Goal: Task Accomplishment & Management: Use online tool/utility

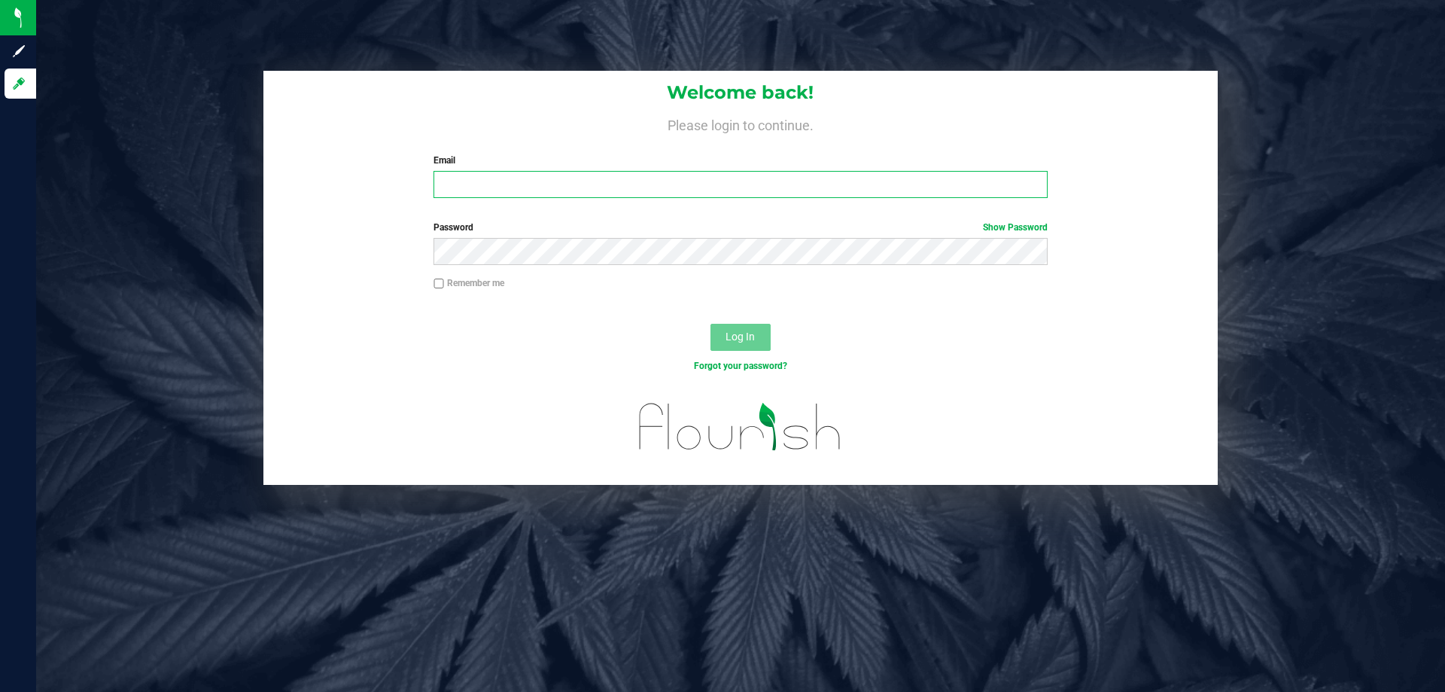
click at [671, 181] on input "Email" at bounding box center [740, 184] width 613 height 27
type input "[EMAIL_ADDRESS][DOMAIN_NAME]"
click at [711, 324] on button "Log In" at bounding box center [741, 337] width 60 height 27
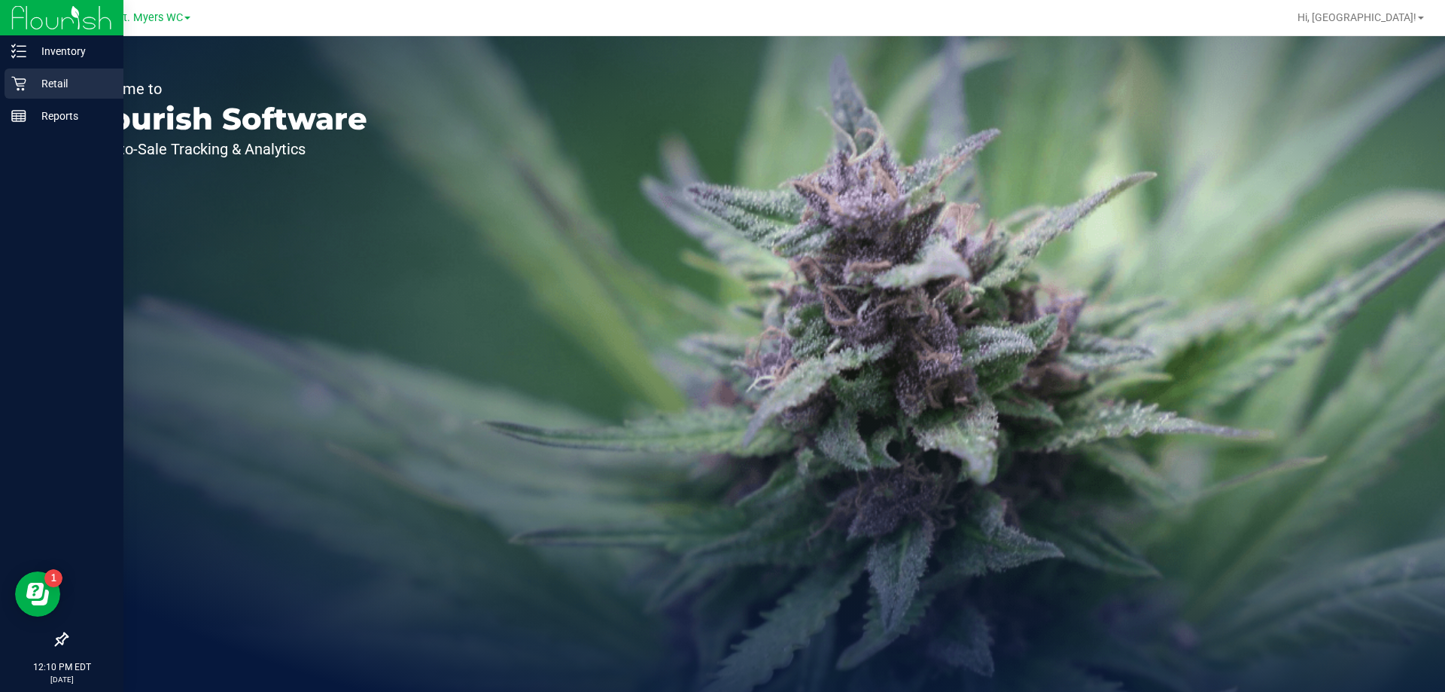
click at [34, 92] on p "Retail" at bounding box center [71, 84] width 90 height 18
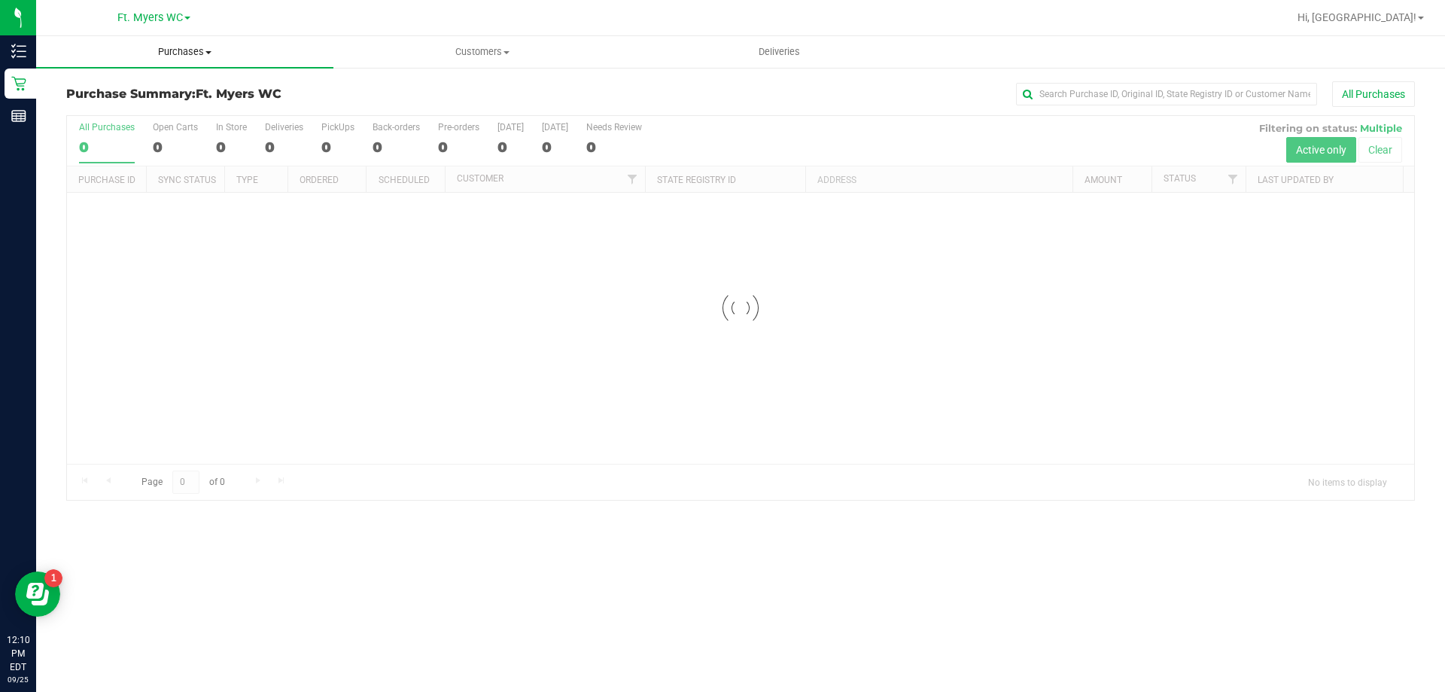
click at [154, 59] on uib-tab-heading "Purchases Summary of purchases Fulfillment All purchases" at bounding box center [184, 52] width 297 height 32
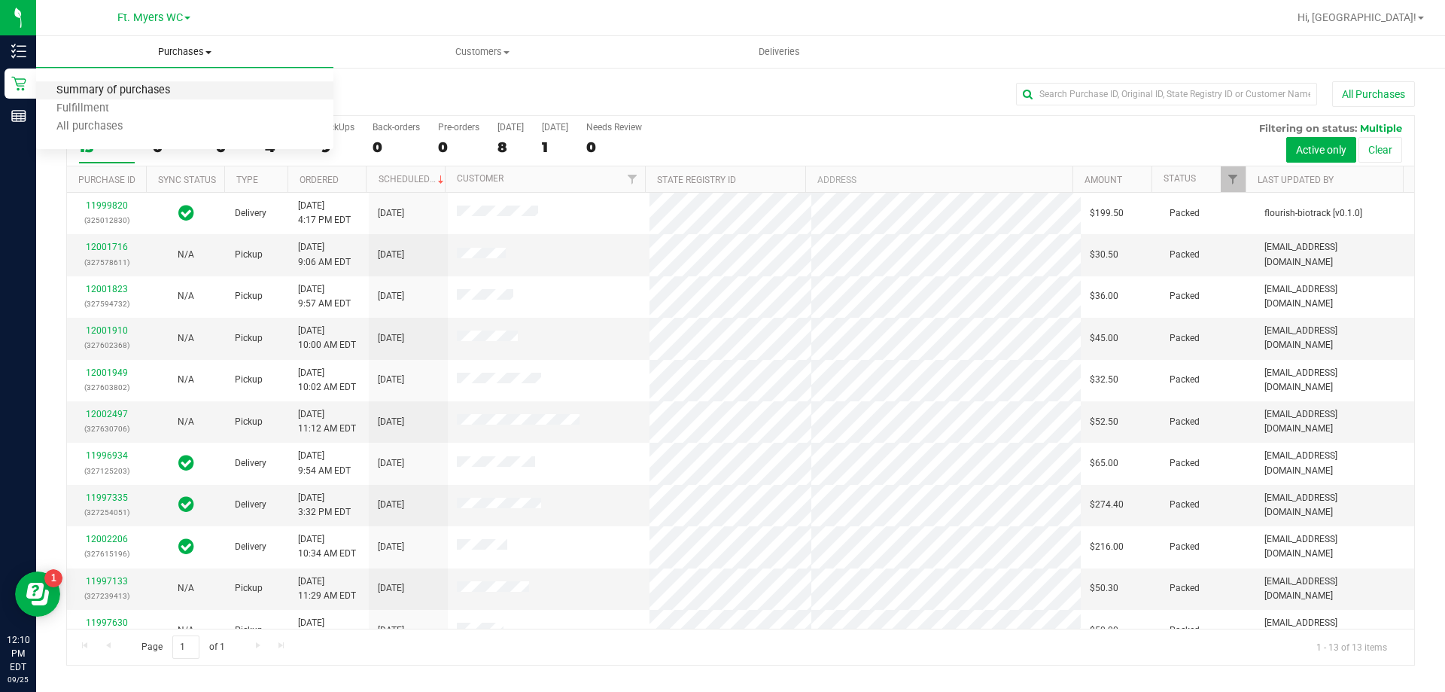
click at [128, 87] on span "Summary of purchases" at bounding box center [113, 90] width 154 height 13
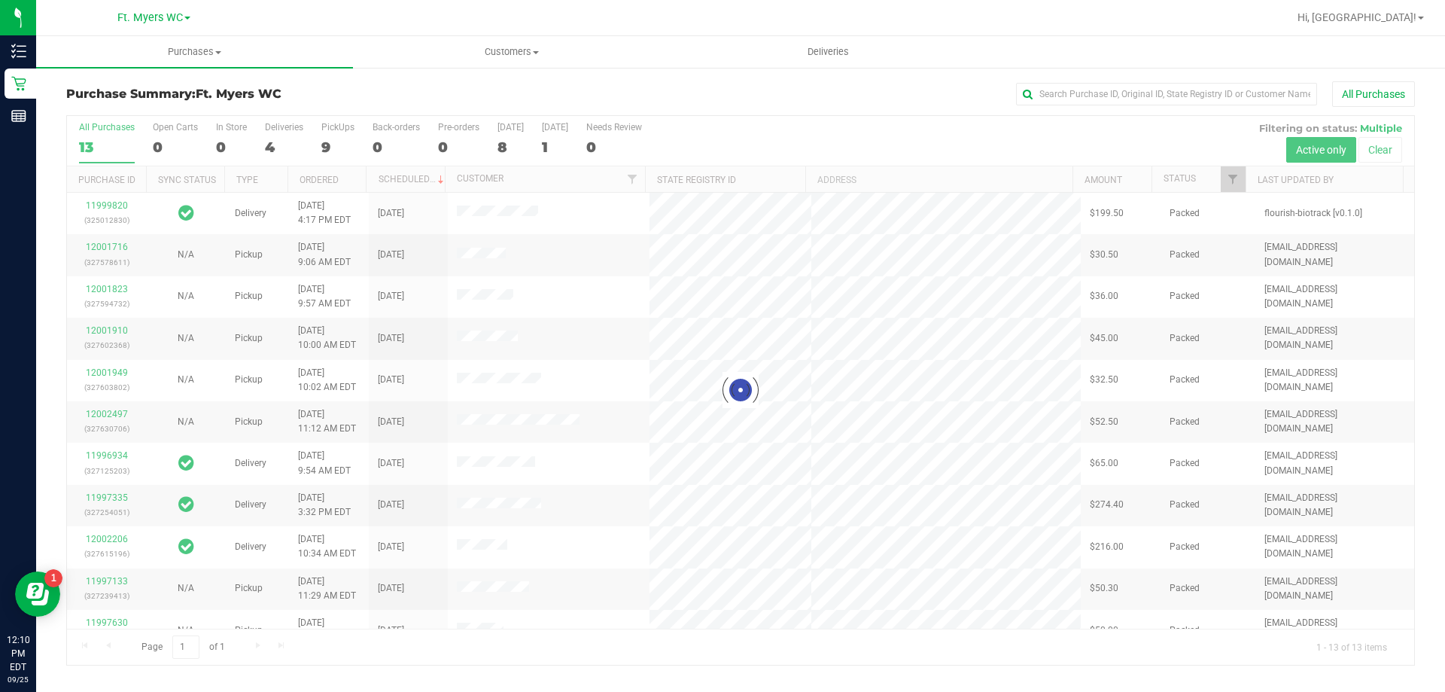
click at [292, 129] on div at bounding box center [740, 390] width 1347 height 549
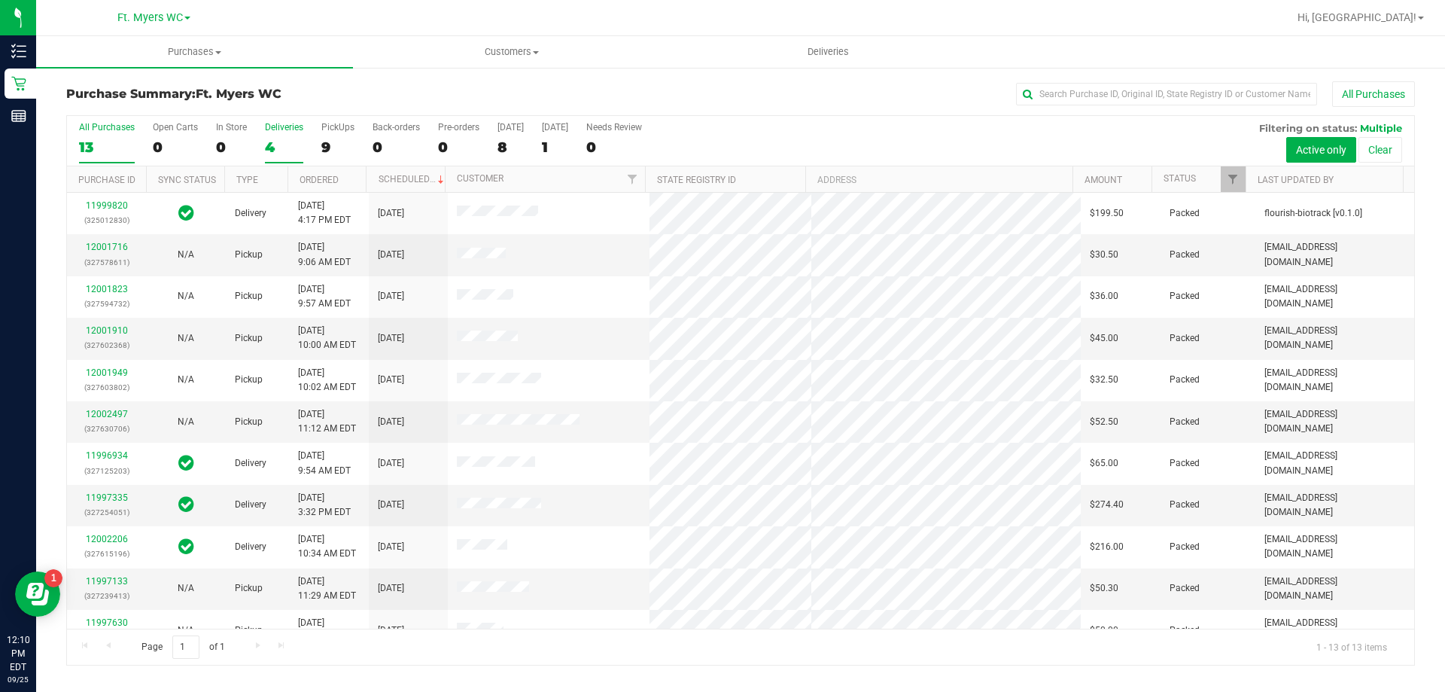
click at [288, 138] on div "4" at bounding box center [284, 146] width 38 height 17
click at [0, 0] on input "Deliveries 4" at bounding box center [0, 0] width 0 height 0
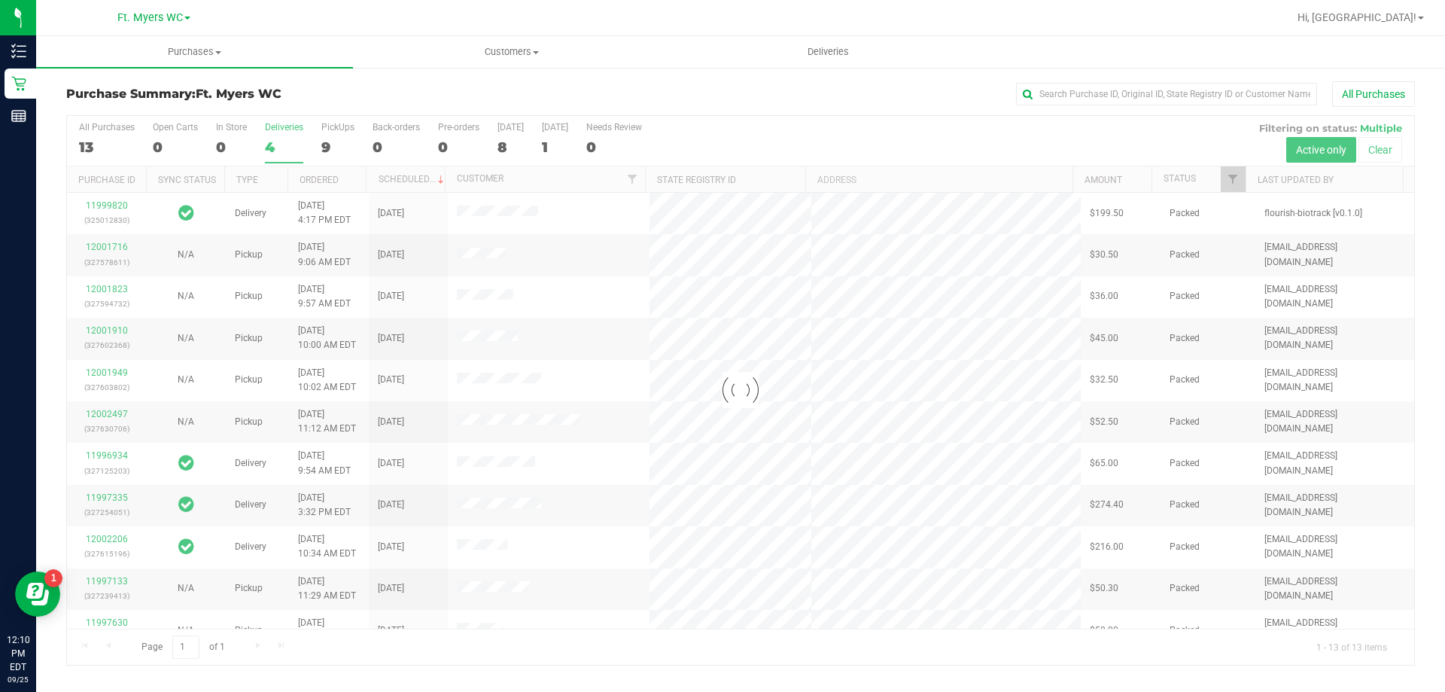
click at [289, 131] on div at bounding box center [740, 390] width 1347 height 549
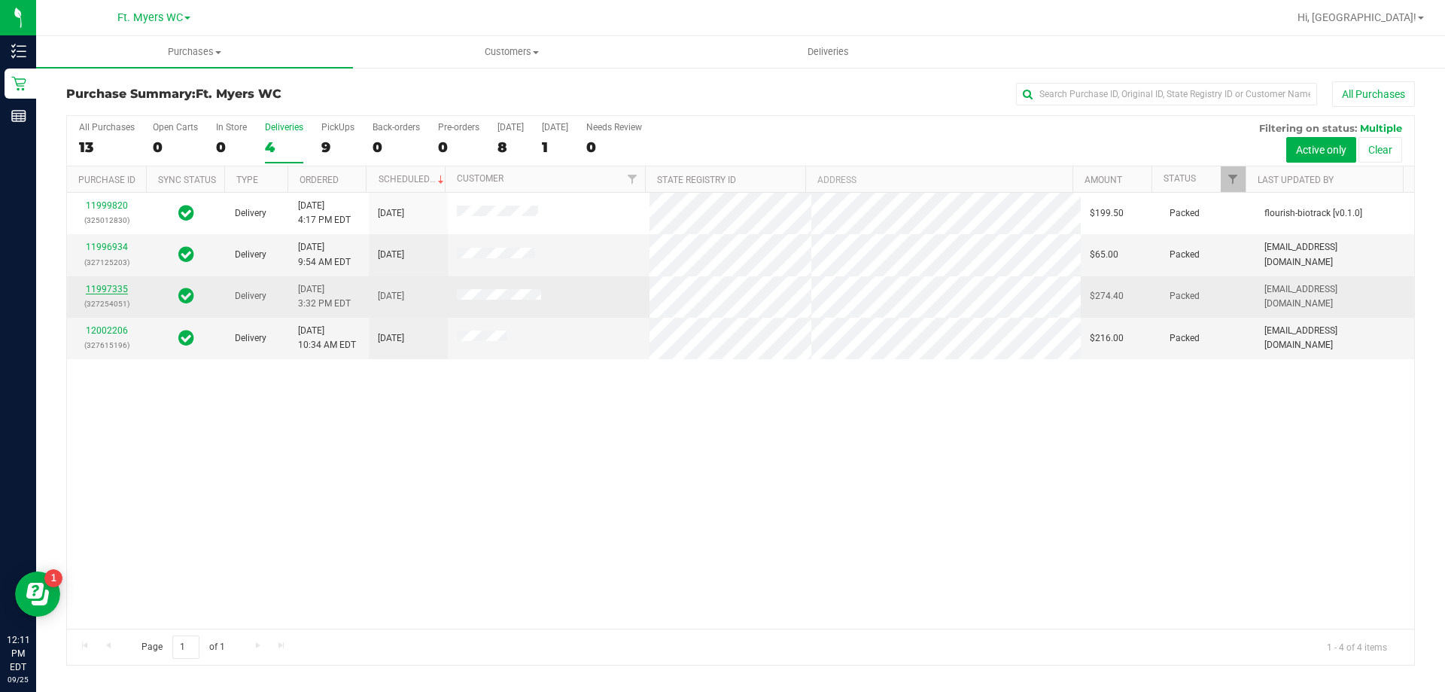
click at [105, 291] on link "11997335" at bounding box center [107, 289] width 42 height 11
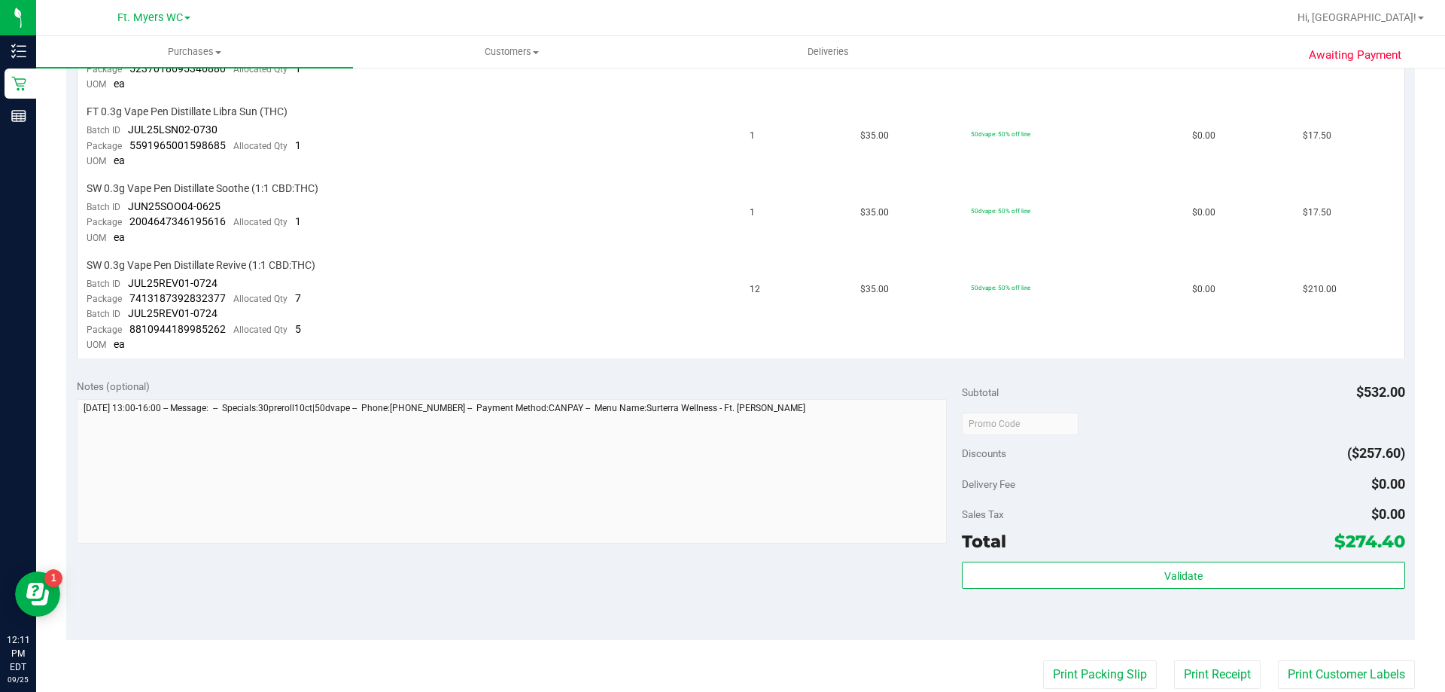
scroll to position [677, 0]
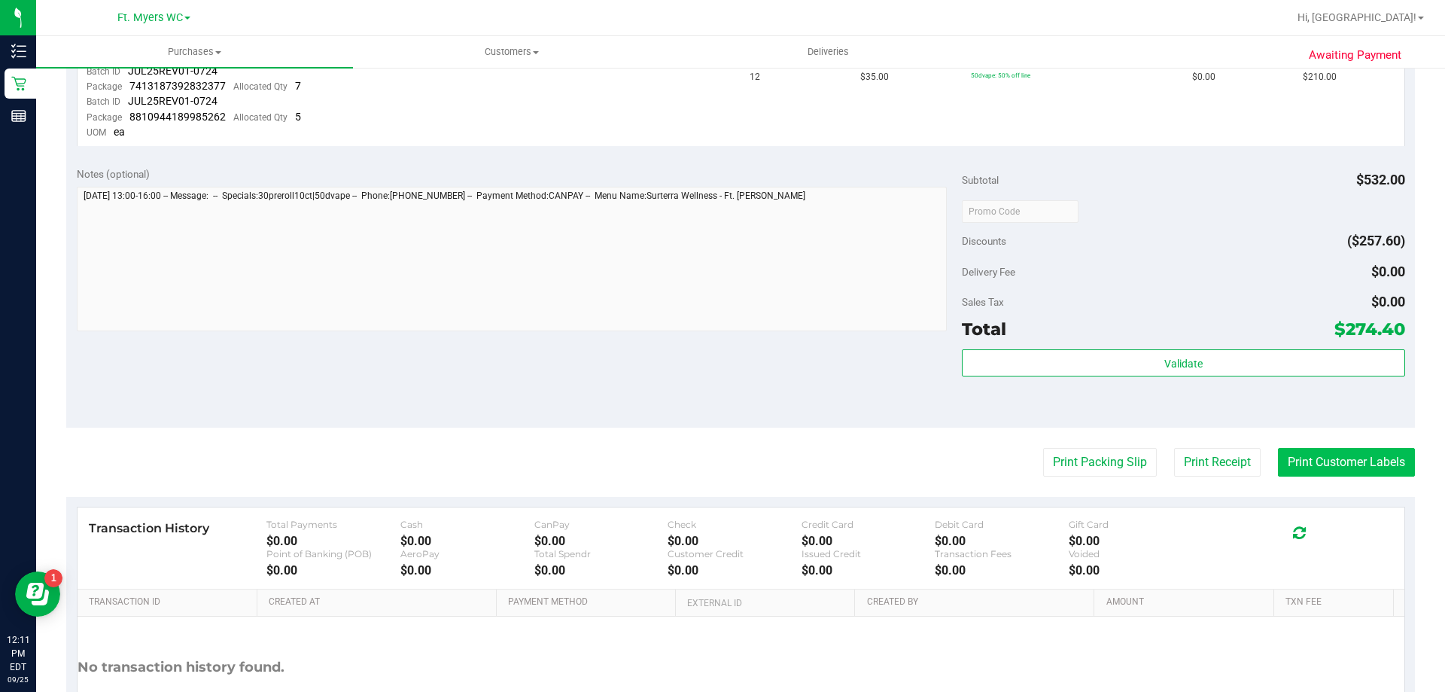
click at [1305, 464] on button "Print Customer Labels" at bounding box center [1346, 462] width 137 height 29
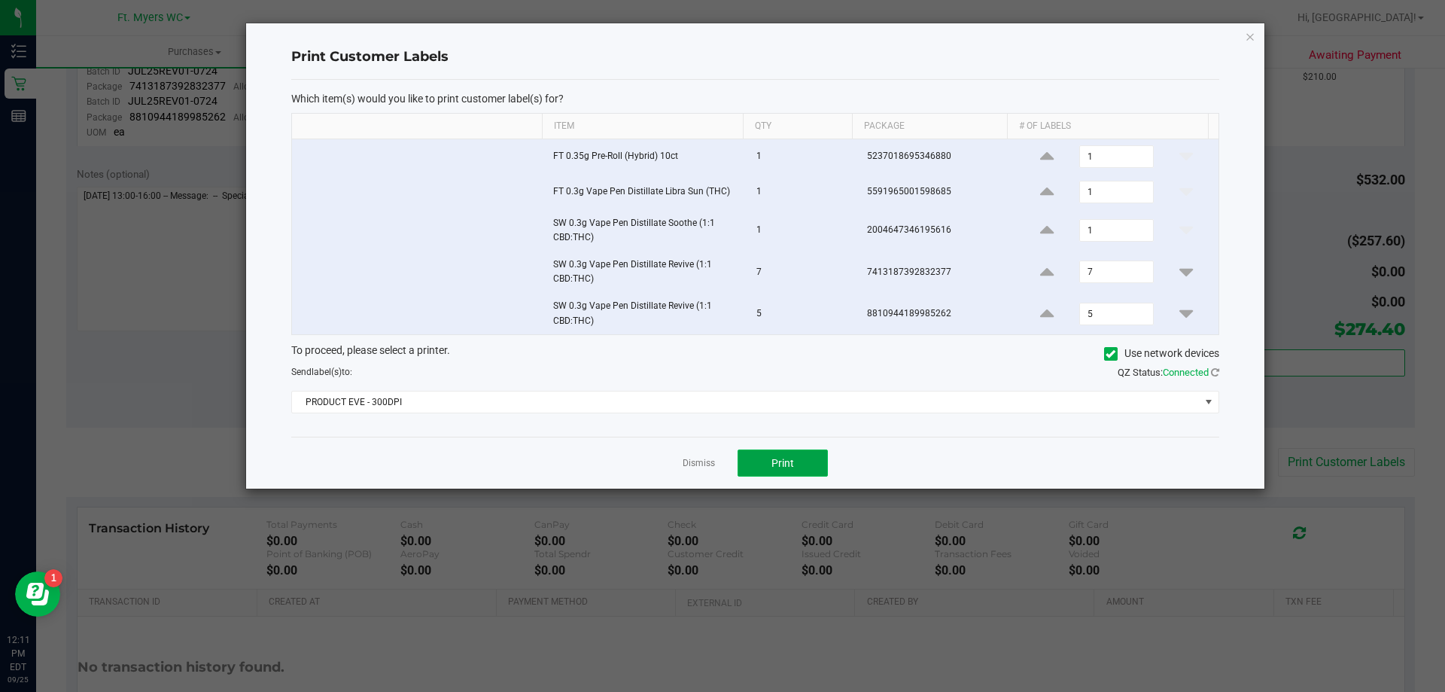
click at [802, 465] on button "Print" at bounding box center [783, 462] width 90 height 27
click at [709, 467] on link "Dismiss" at bounding box center [699, 463] width 32 height 13
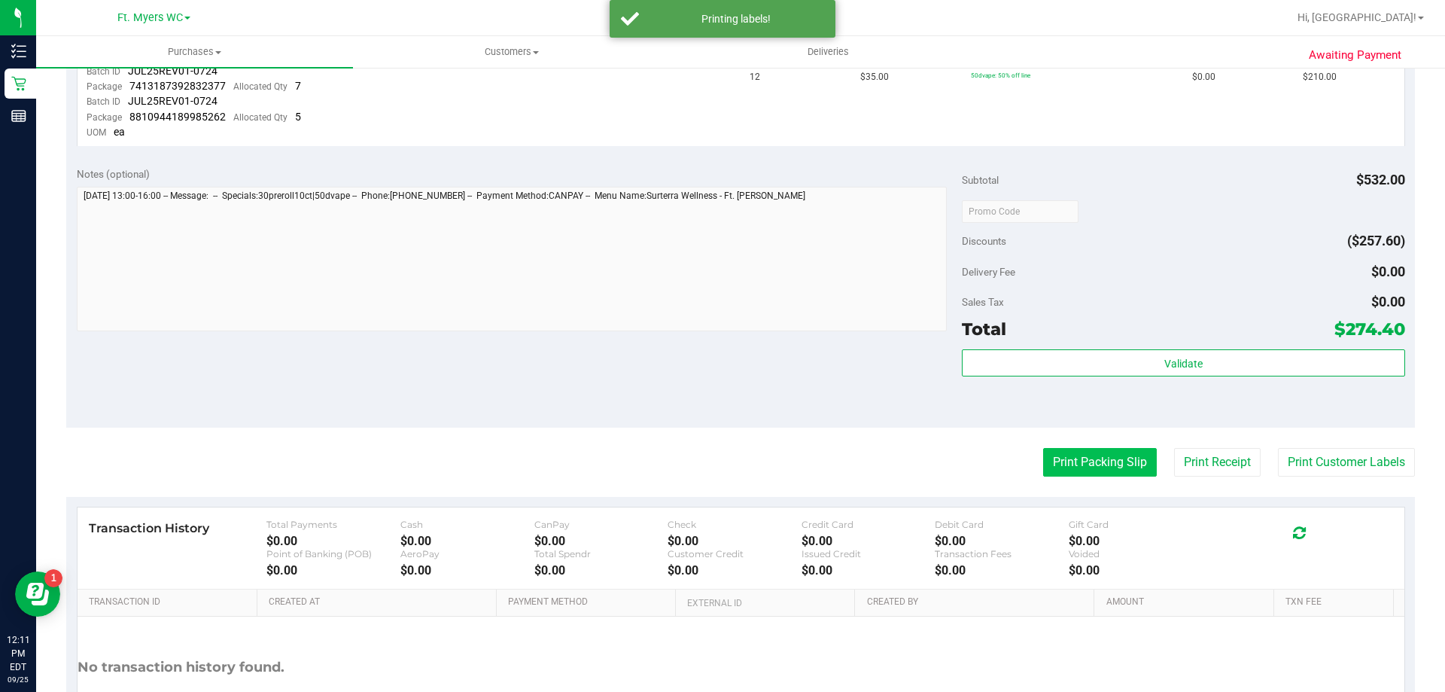
click at [1043, 458] on button "Print Packing Slip" at bounding box center [1100, 462] width 114 height 29
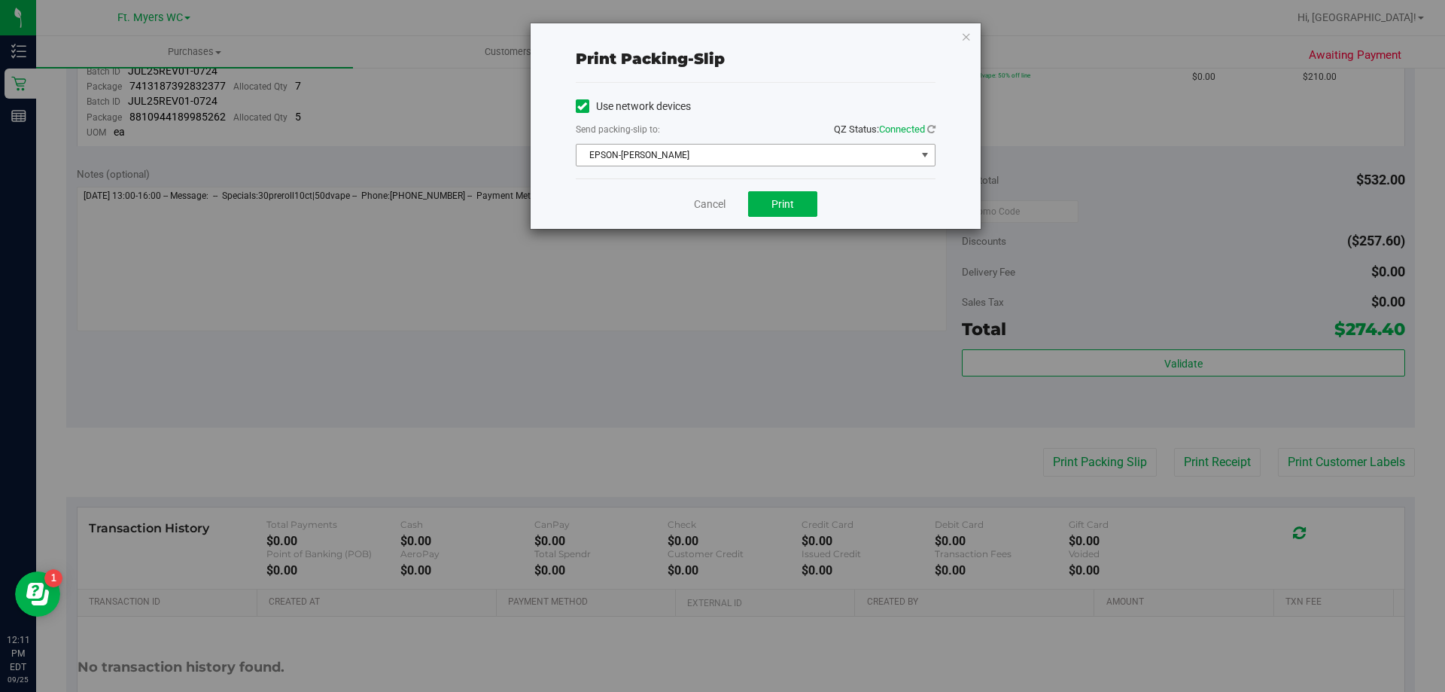
click at [736, 153] on span "EPSON-[PERSON_NAME]" at bounding box center [746, 155] width 339 height 21
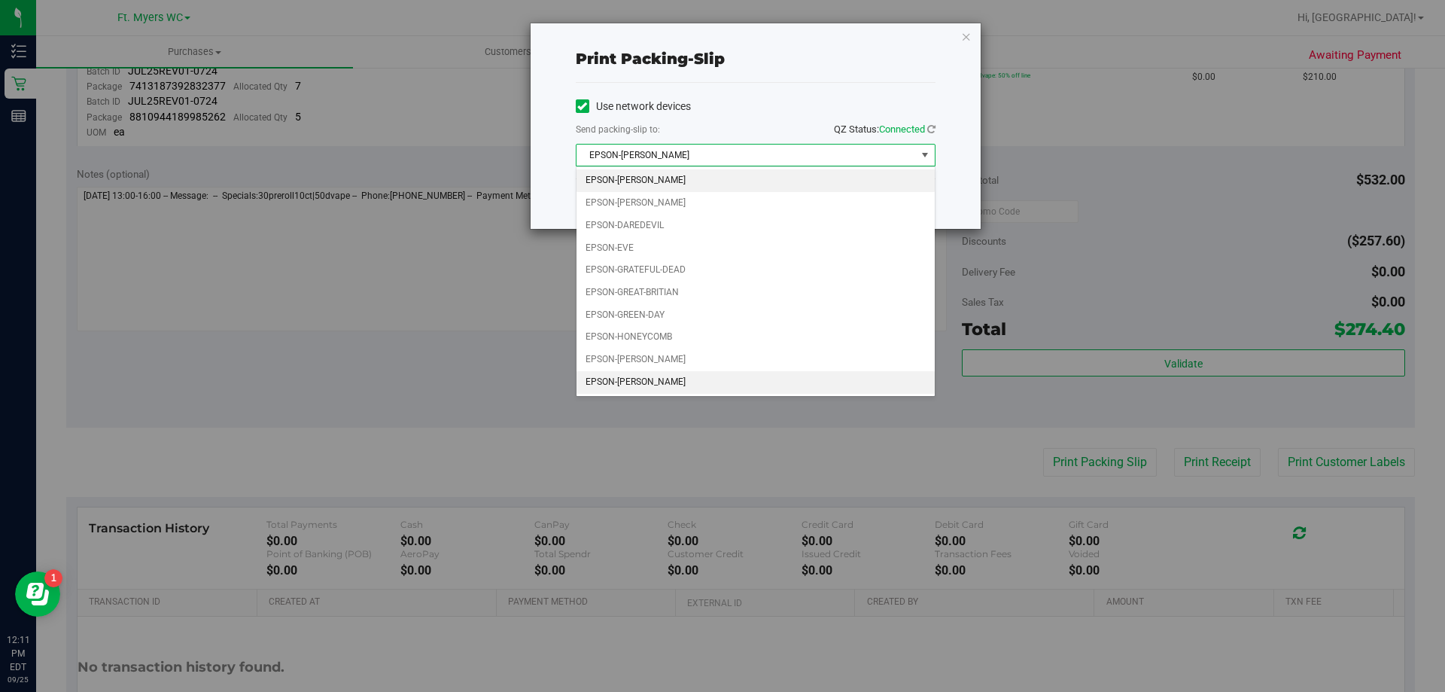
click at [630, 379] on li "EPSON-[PERSON_NAME]" at bounding box center [756, 382] width 358 height 23
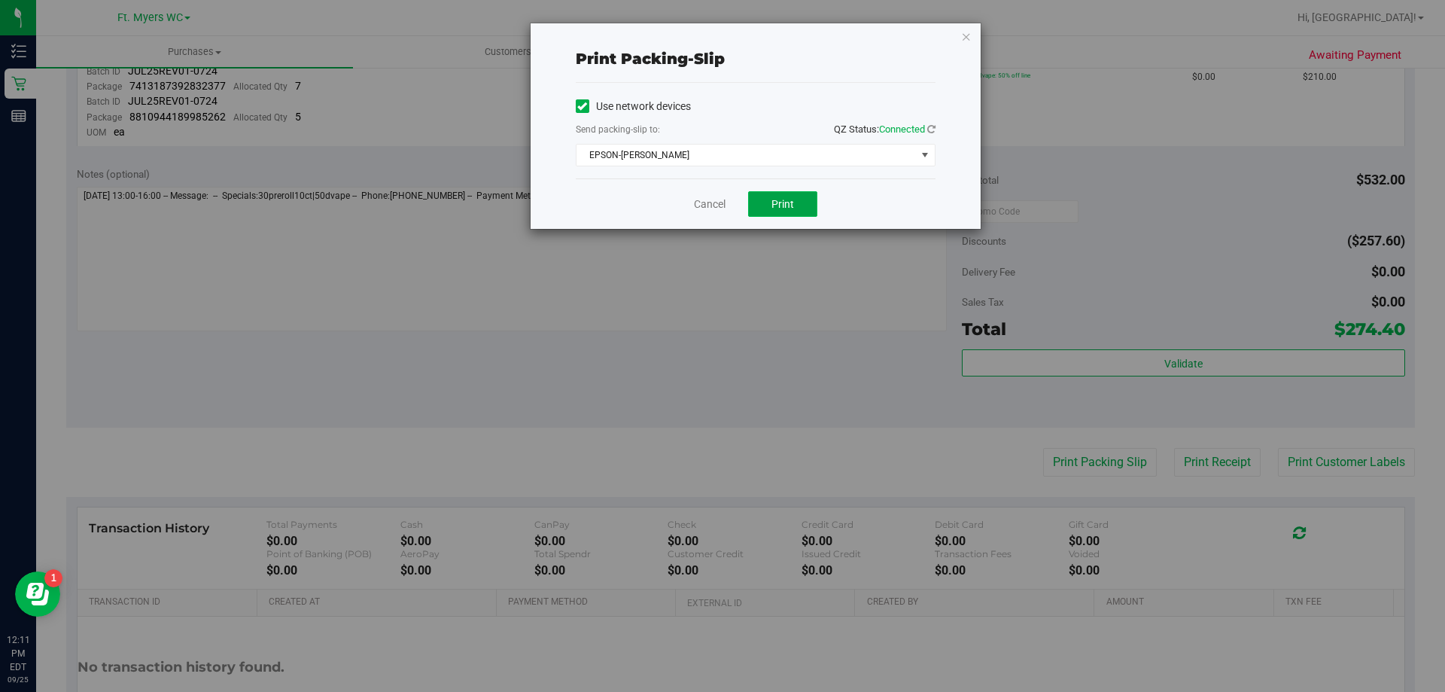
click at [782, 196] on button "Print" at bounding box center [782, 204] width 69 height 26
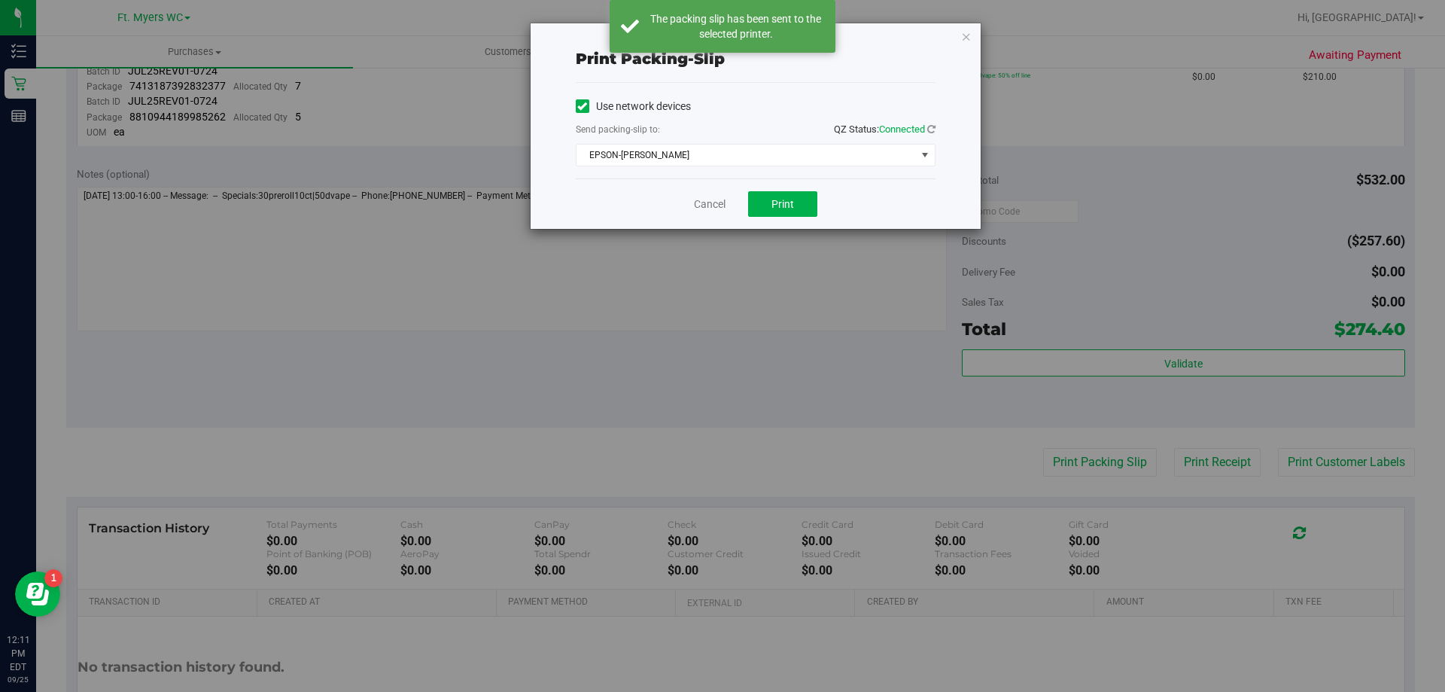
click at [703, 140] on div "Use network devices Send packing-slip to: QZ Status: Connected EPSON-KEITH-WHIT…" at bounding box center [756, 131] width 360 height 72
click at [703, 151] on span "EPSON-[PERSON_NAME]" at bounding box center [746, 155] width 339 height 21
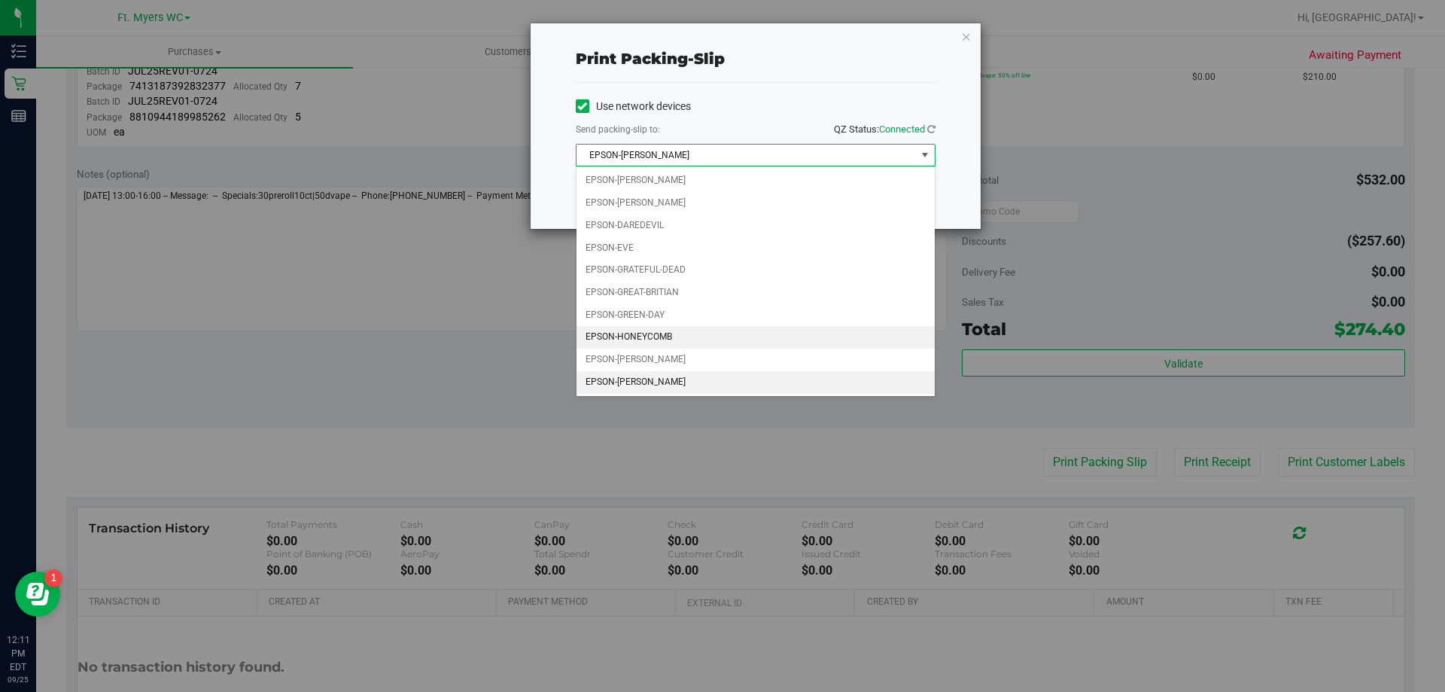
click at [666, 330] on li "EPSON-HONEYCOMB" at bounding box center [756, 337] width 358 height 23
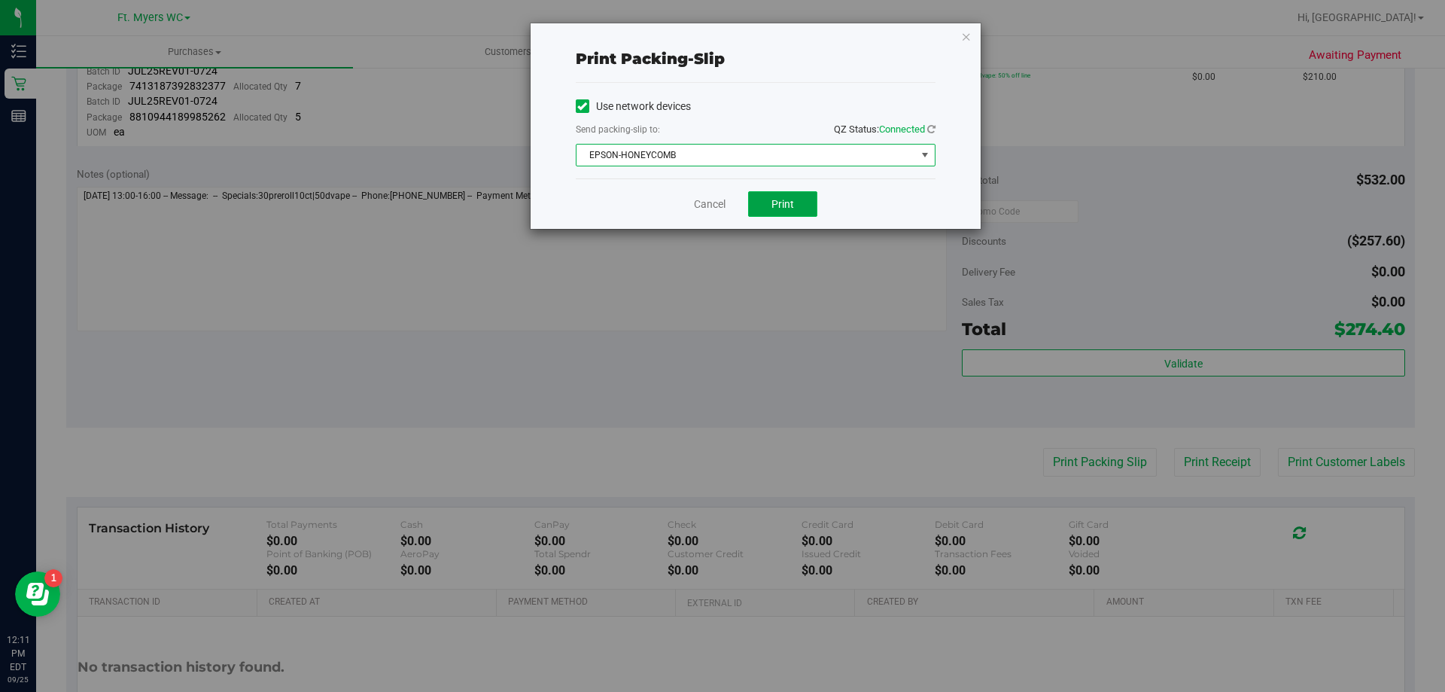
click at [790, 216] on button "Print" at bounding box center [782, 204] width 69 height 26
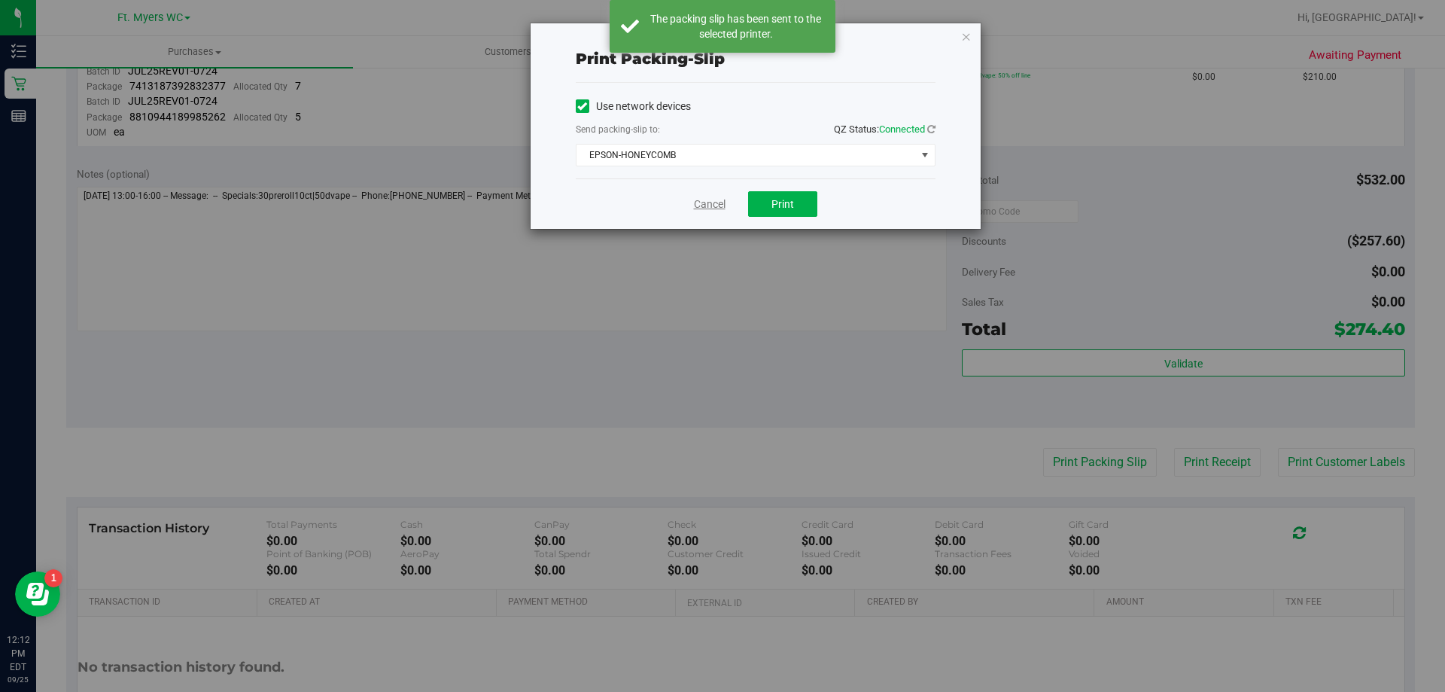
click at [723, 208] on link "Cancel" at bounding box center [710, 204] width 32 height 16
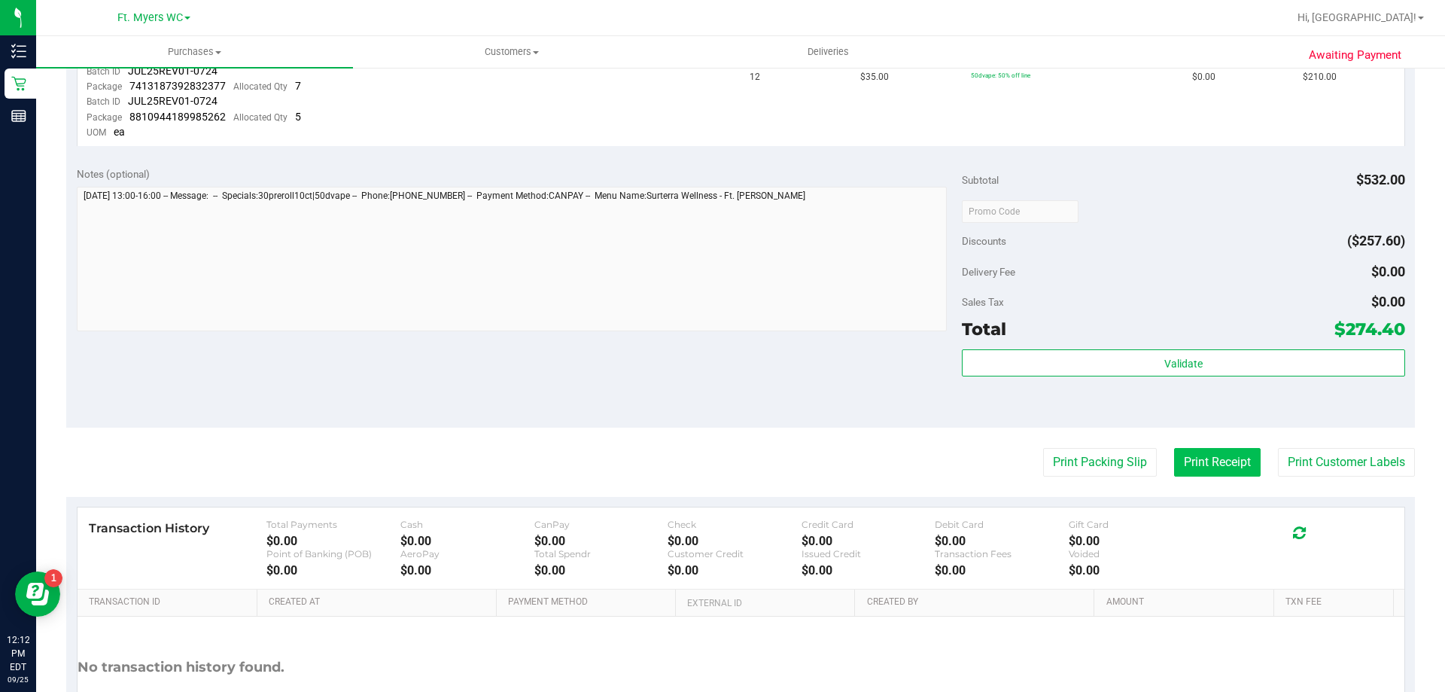
click at [1174, 455] on button "Print Receipt" at bounding box center [1217, 462] width 87 height 29
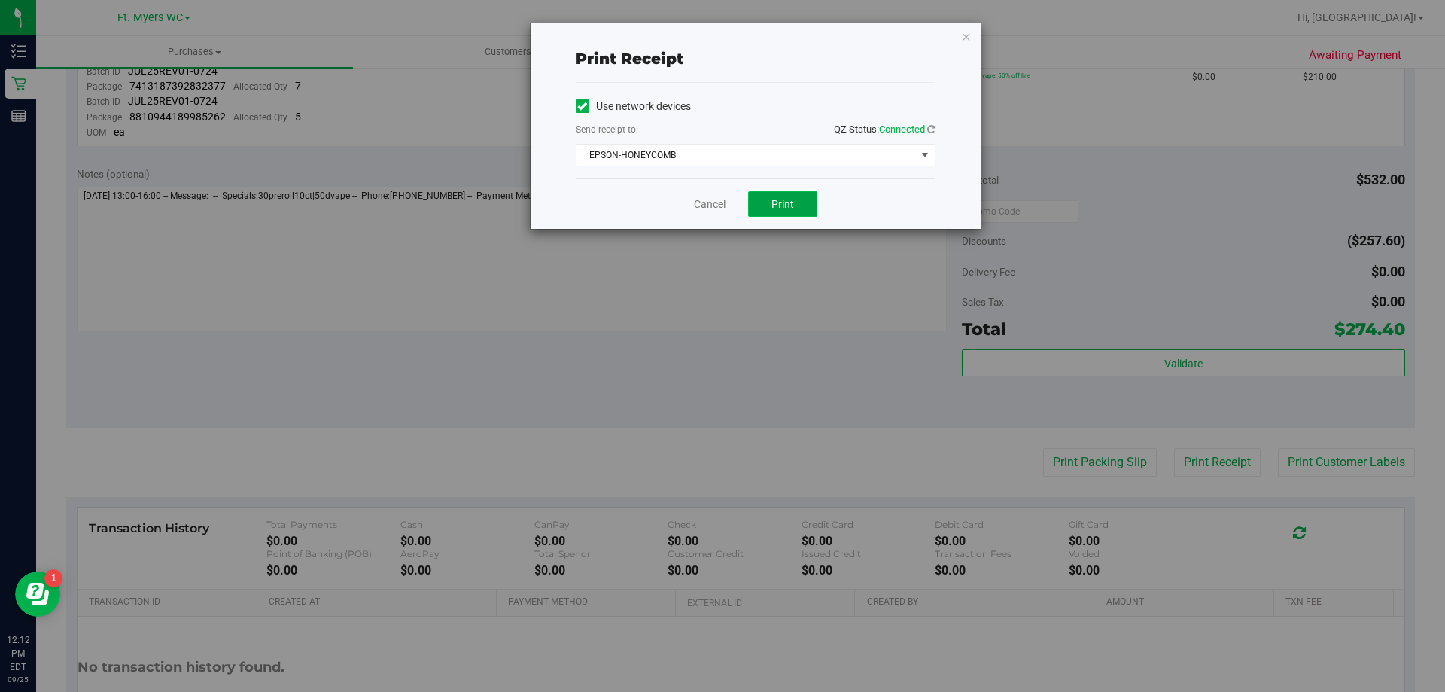
click at [771, 208] on span "Print" at bounding box center [782, 204] width 23 height 12
click at [779, 206] on span "Print" at bounding box center [782, 204] width 23 height 12
drag, startPoint x: 563, startPoint y: 88, endPoint x: 1007, endPoint y: -91, distance: 478.8
click at [1007, 0] on html "Print receipt Use network devices Send receipt to: QZ Status: Connected EPSON-H…" at bounding box center [722, 346] width 1445 height 692
click at [694, 209] on link "Cancel" at bounding box center [710, 204] width 32 height 16
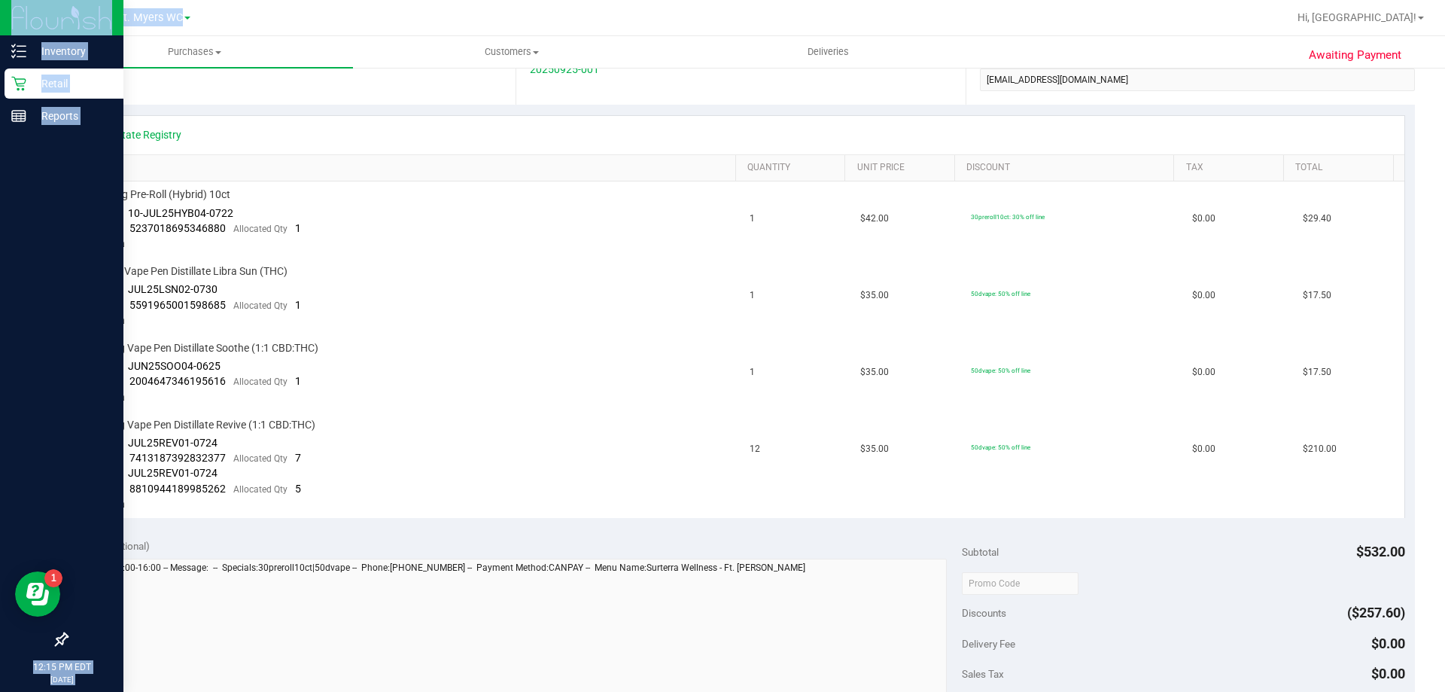
scroll to position [301, 0]
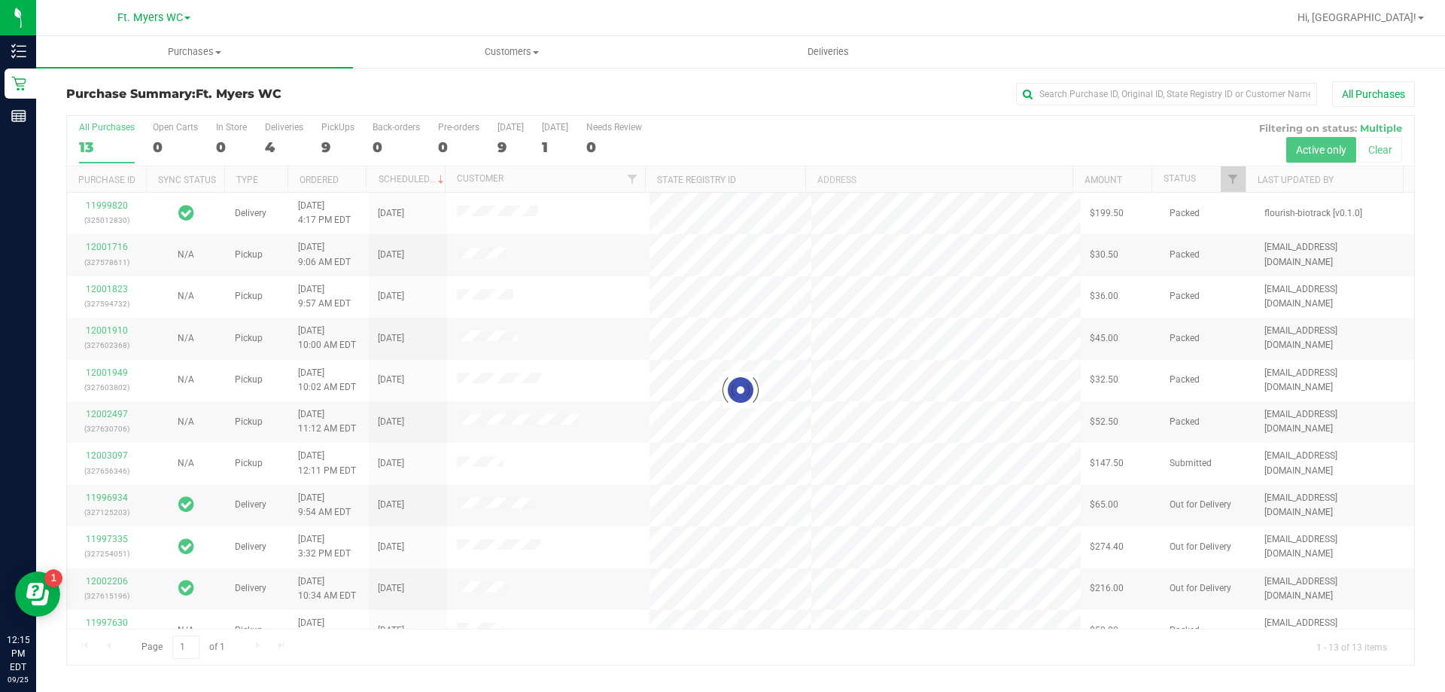
click at [288, 131] on div at bounding box center [740, 390] width 1347 height 549
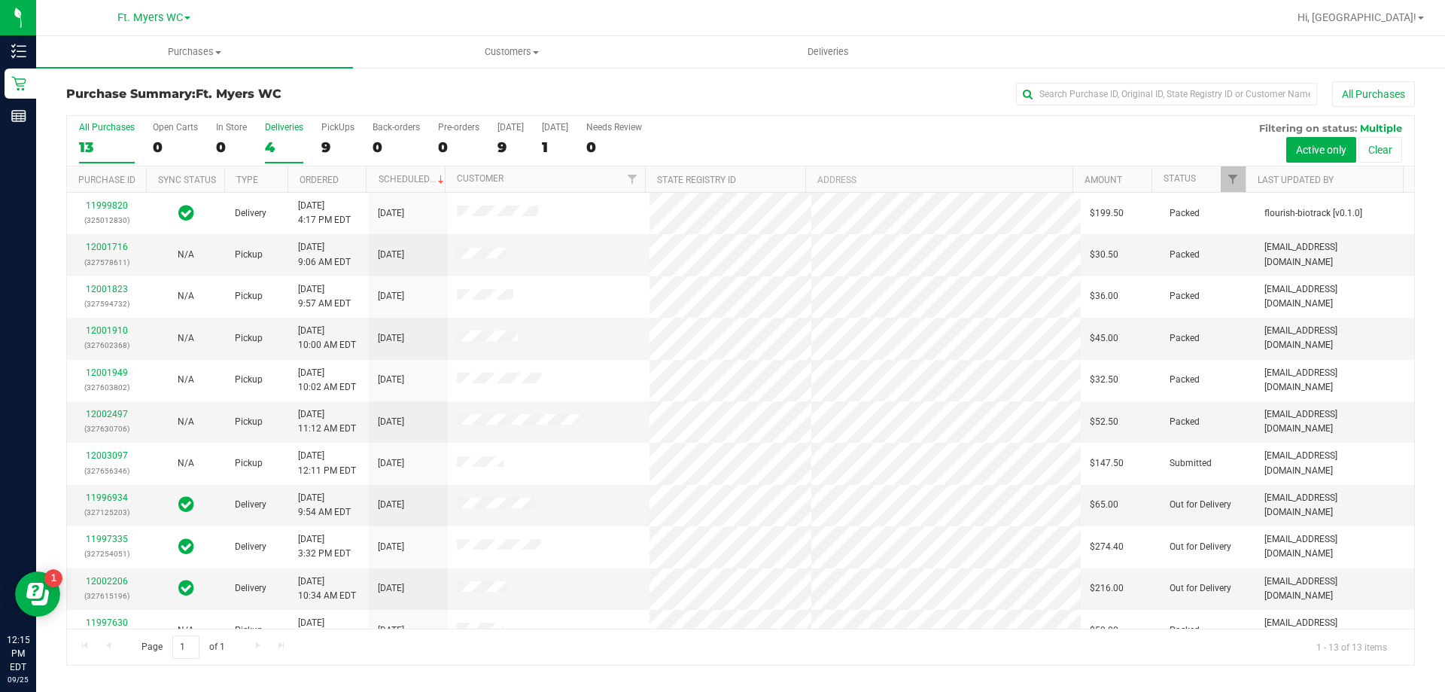
click at [267, 131] on div "Deliveries" at bounding box center [284, 127] width 38 height 11
click at [0, 0] on input "Deliveries 4" at bounding box center [0, 0] width 0 height 0
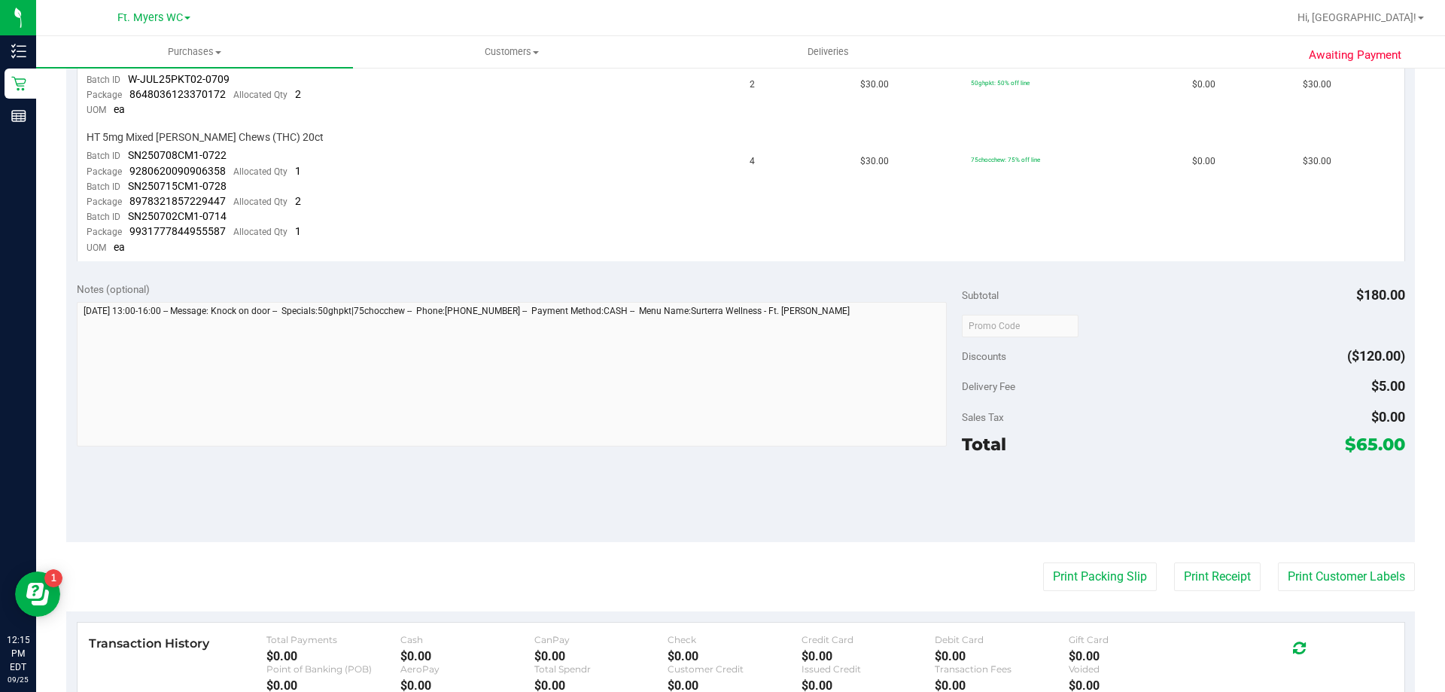
scroll to position [527, 0]
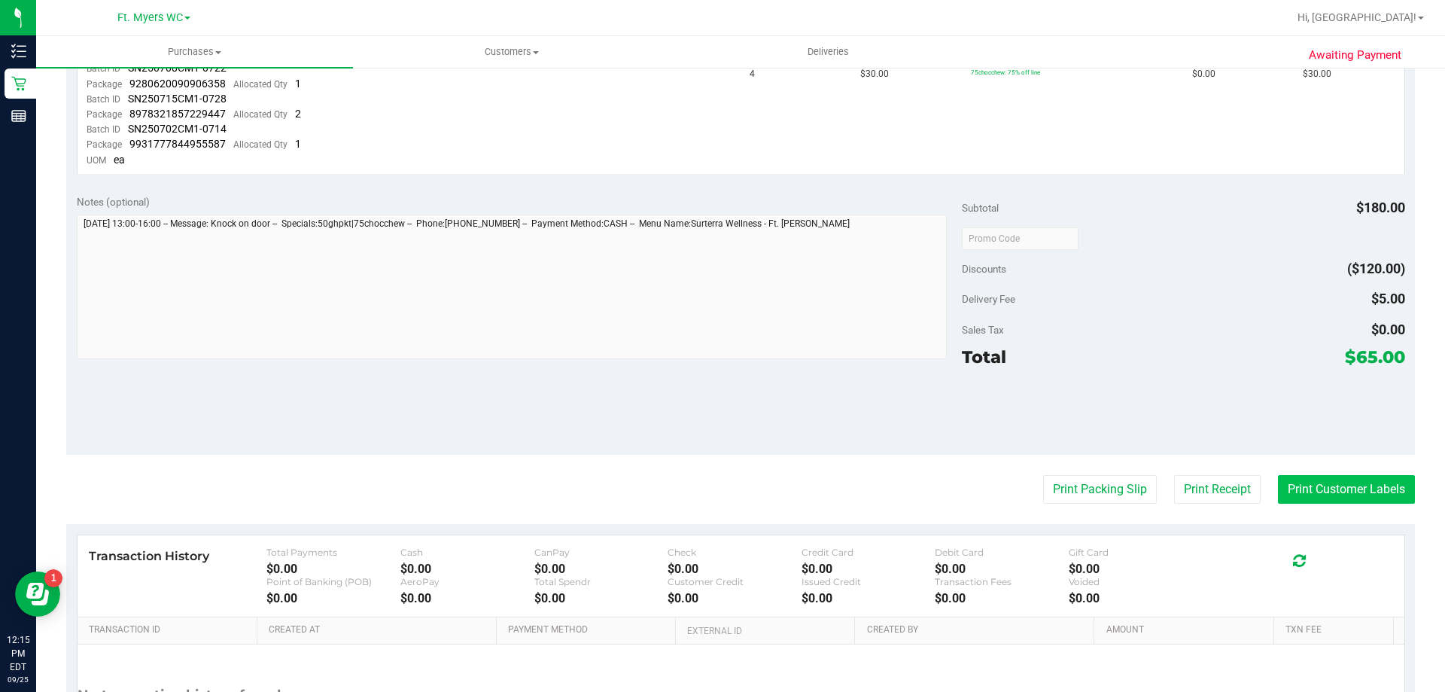
click at [1283, 495] on button "Print Customer Labels" at bounding box center [1346, 489] width 137 height 29
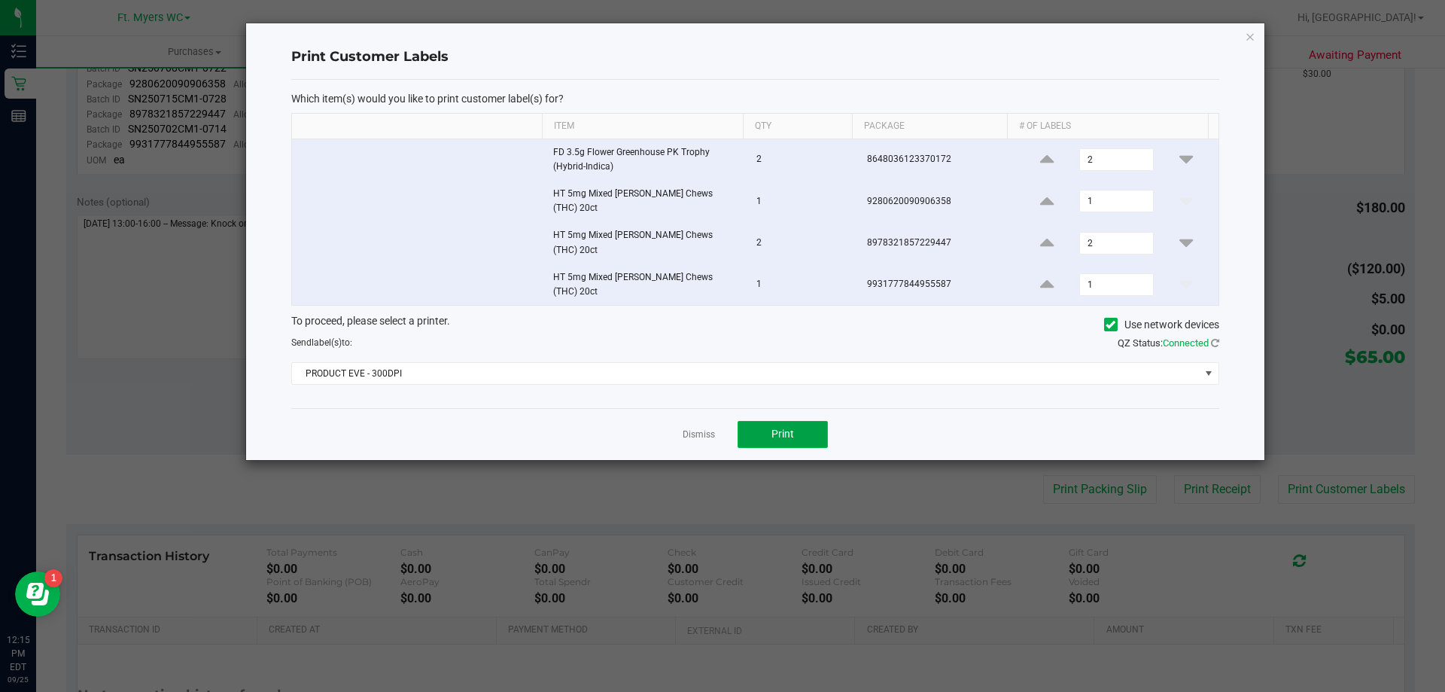
click at [796, 421] on button "Print" at bounding box center [783, 434] width 90 height 27
click at [696, 428] on link "Dismiss" at bounding box center [699, 434] width 32 height 13
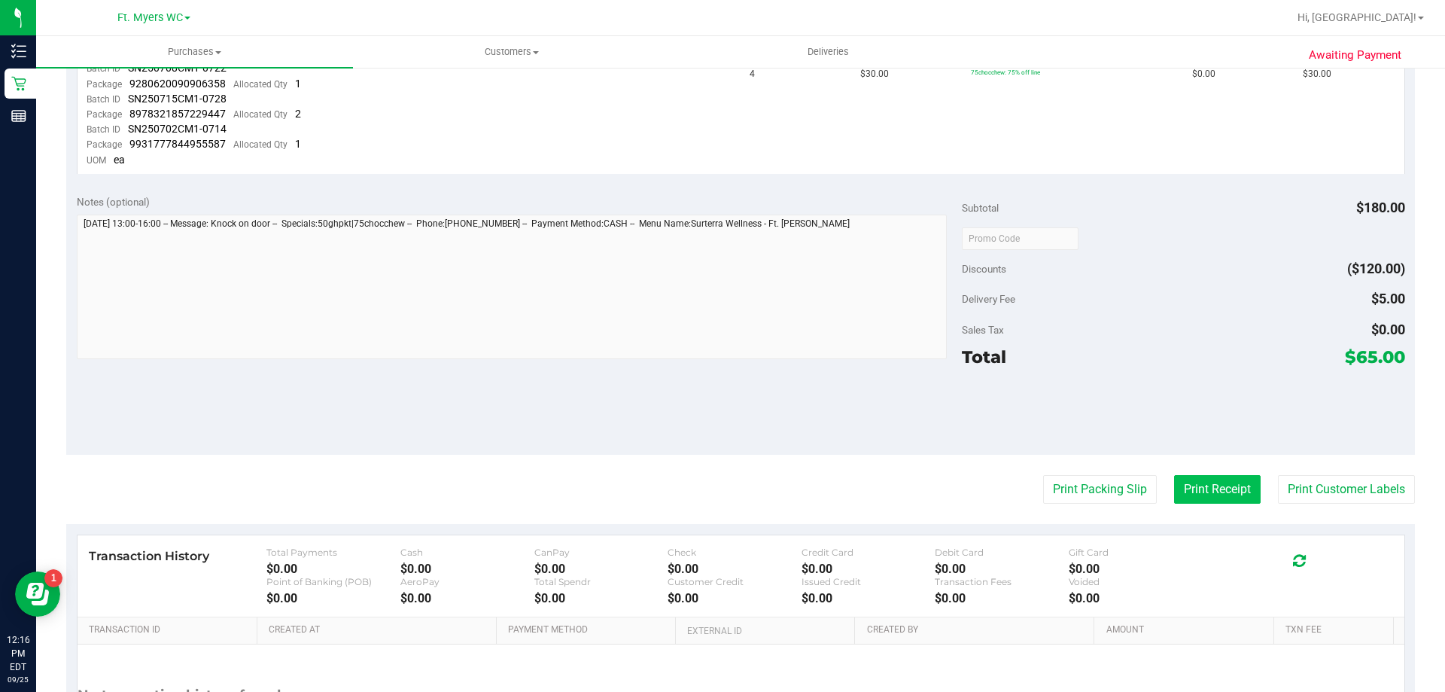
click at [1216, 489] on button "Print Receipt" at bounding box center [1217, 489] width 87 height 29
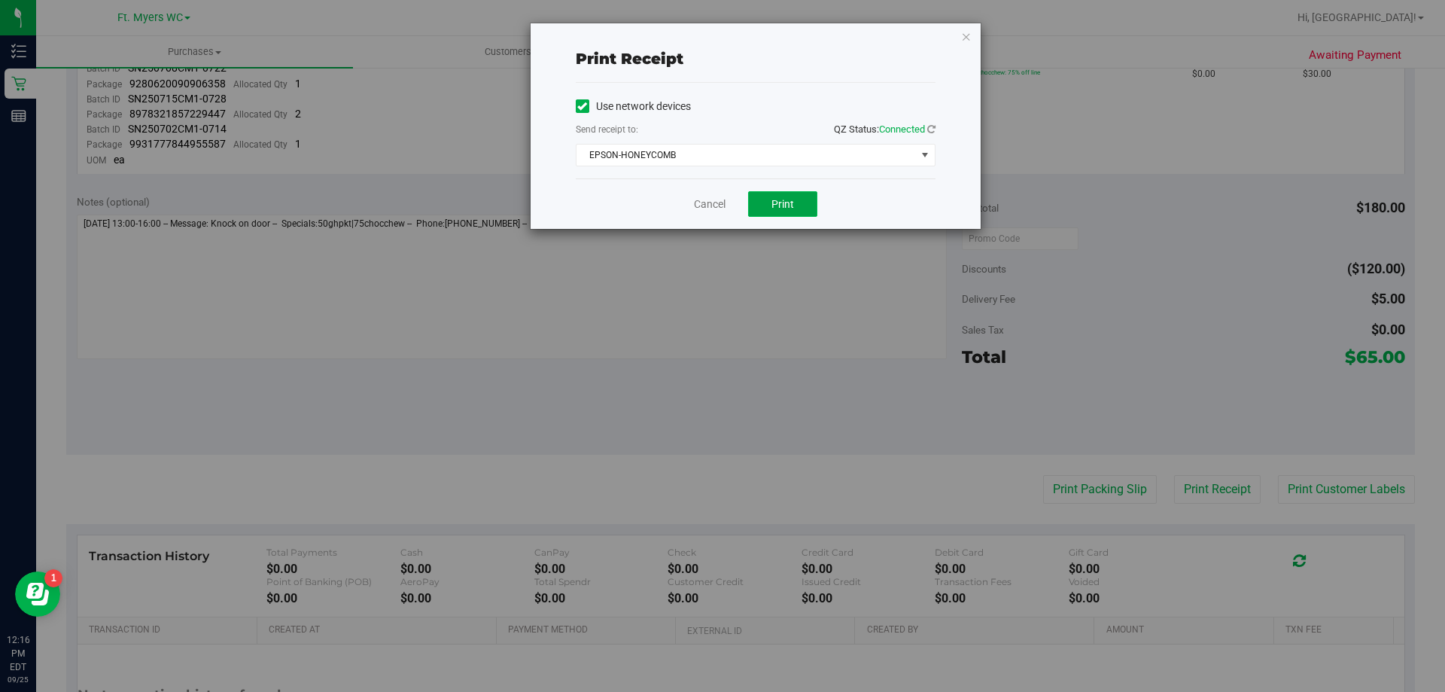
click at [790, 205] on span "Print" at bounding box center [782, 204] width 23 height 12
click at [717, 208] on link "Cancel" at bounding box center [710, 204] width 32 height 16
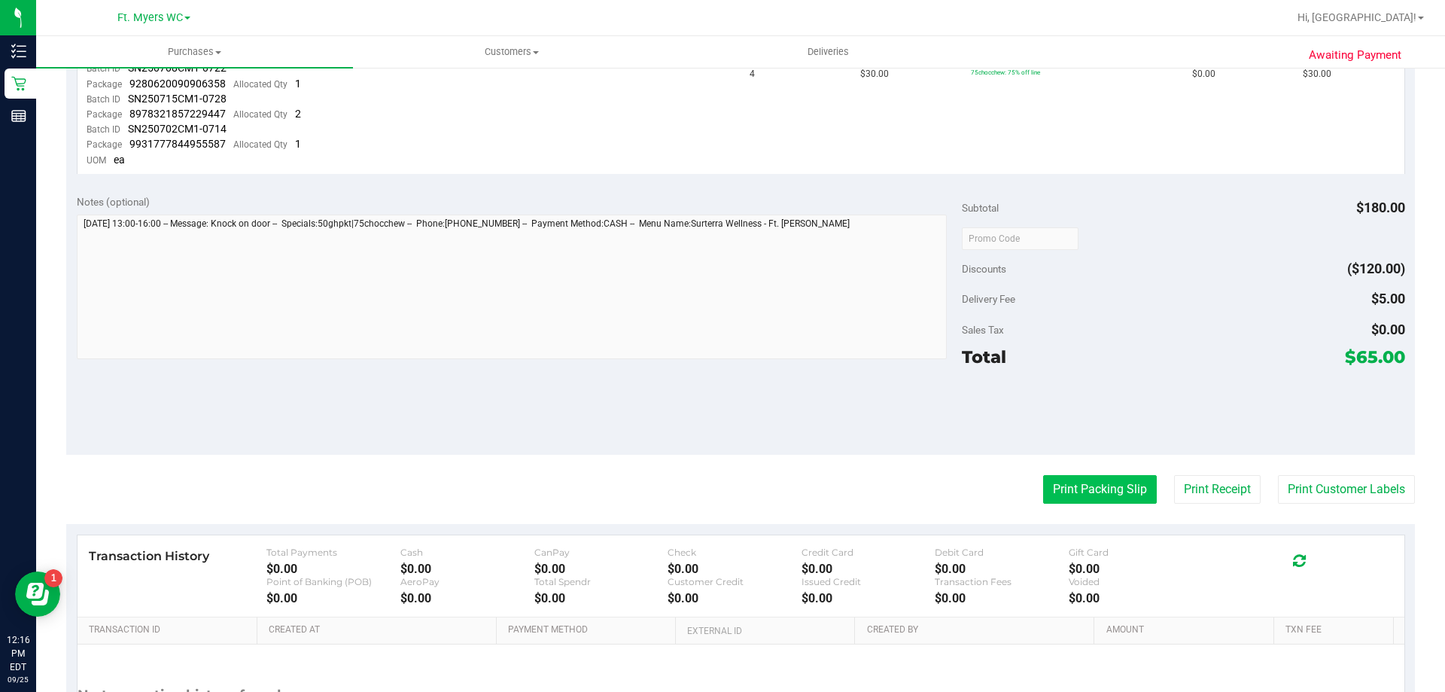
click at [1112, 498] on button "Print Packing Slip" at bounding box center [1100, 489] width 114 height 29
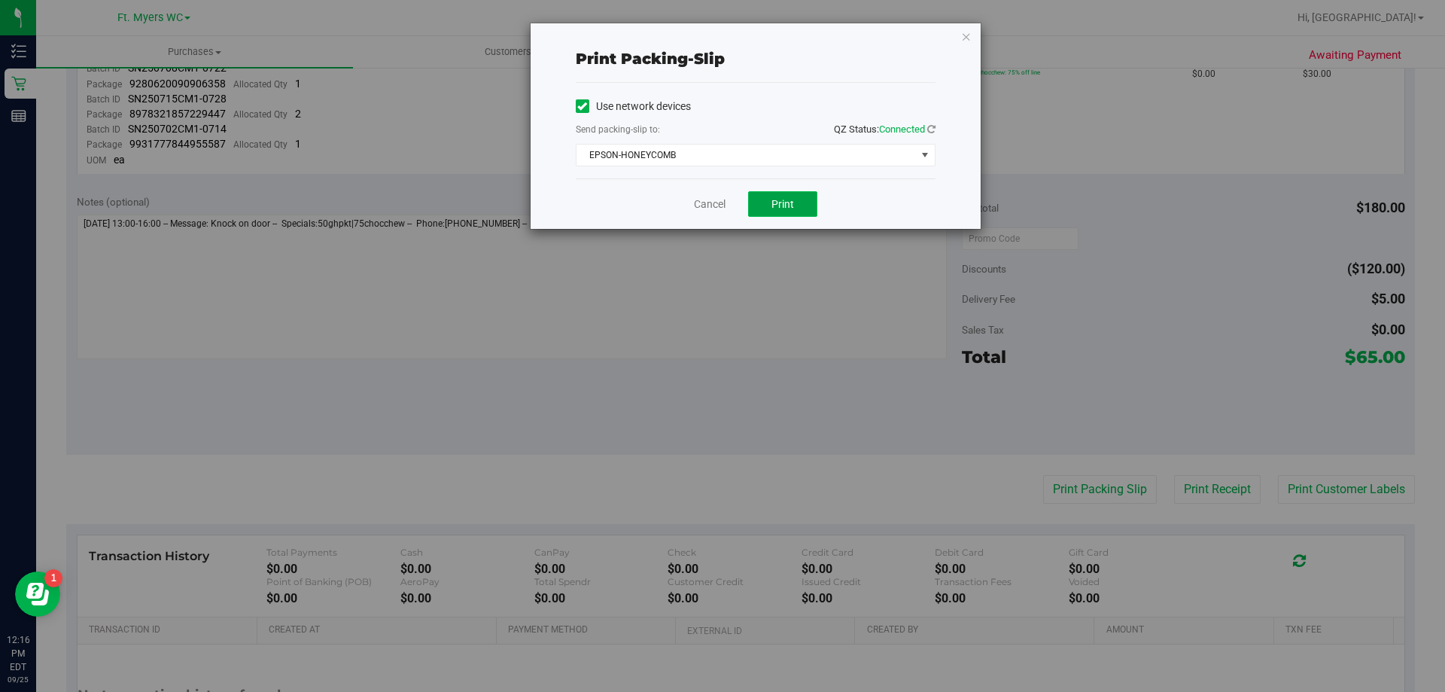
click at [763, 204] on button "Print" at bounding box center [782, 204] width 69 height 26
click at [706, 204] on link "Cancel" at bounding box center [710, 204] width 32 height 16
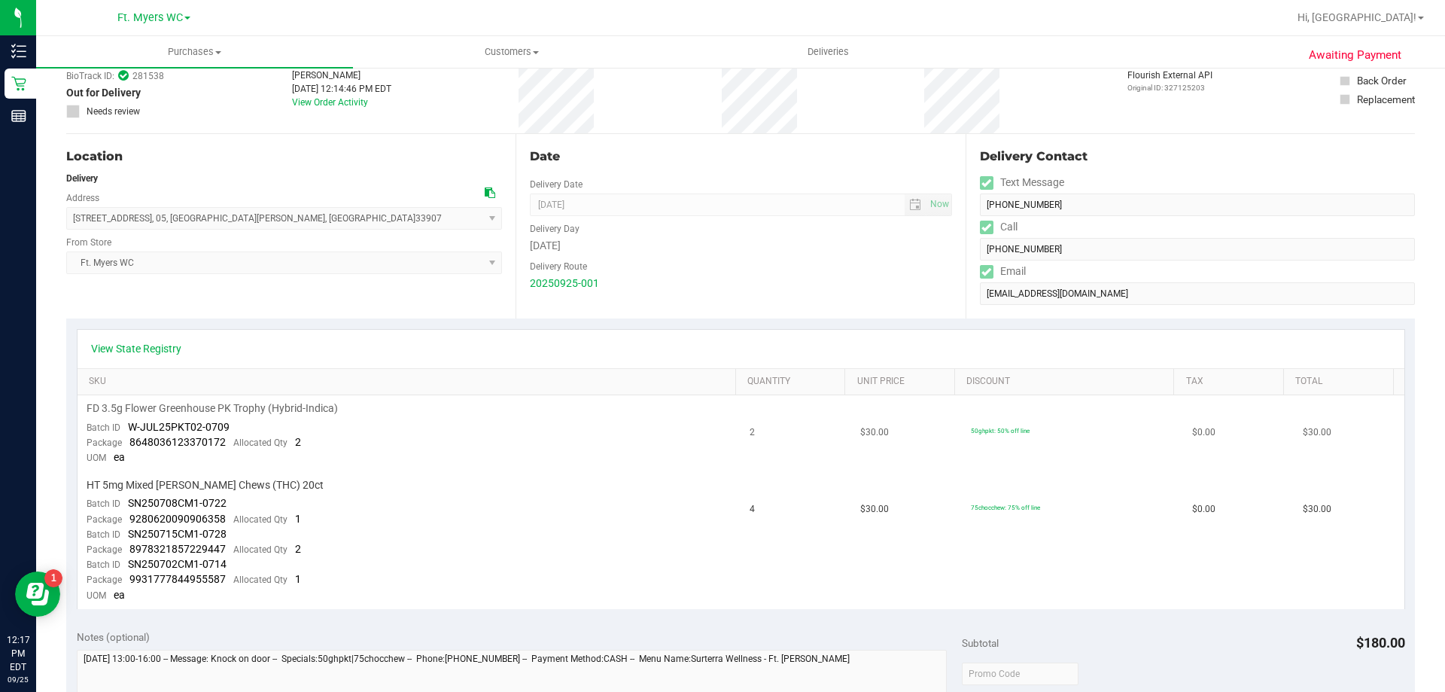
scroll to position [226, 0]
